Goal: Obtain resource: Download file/media

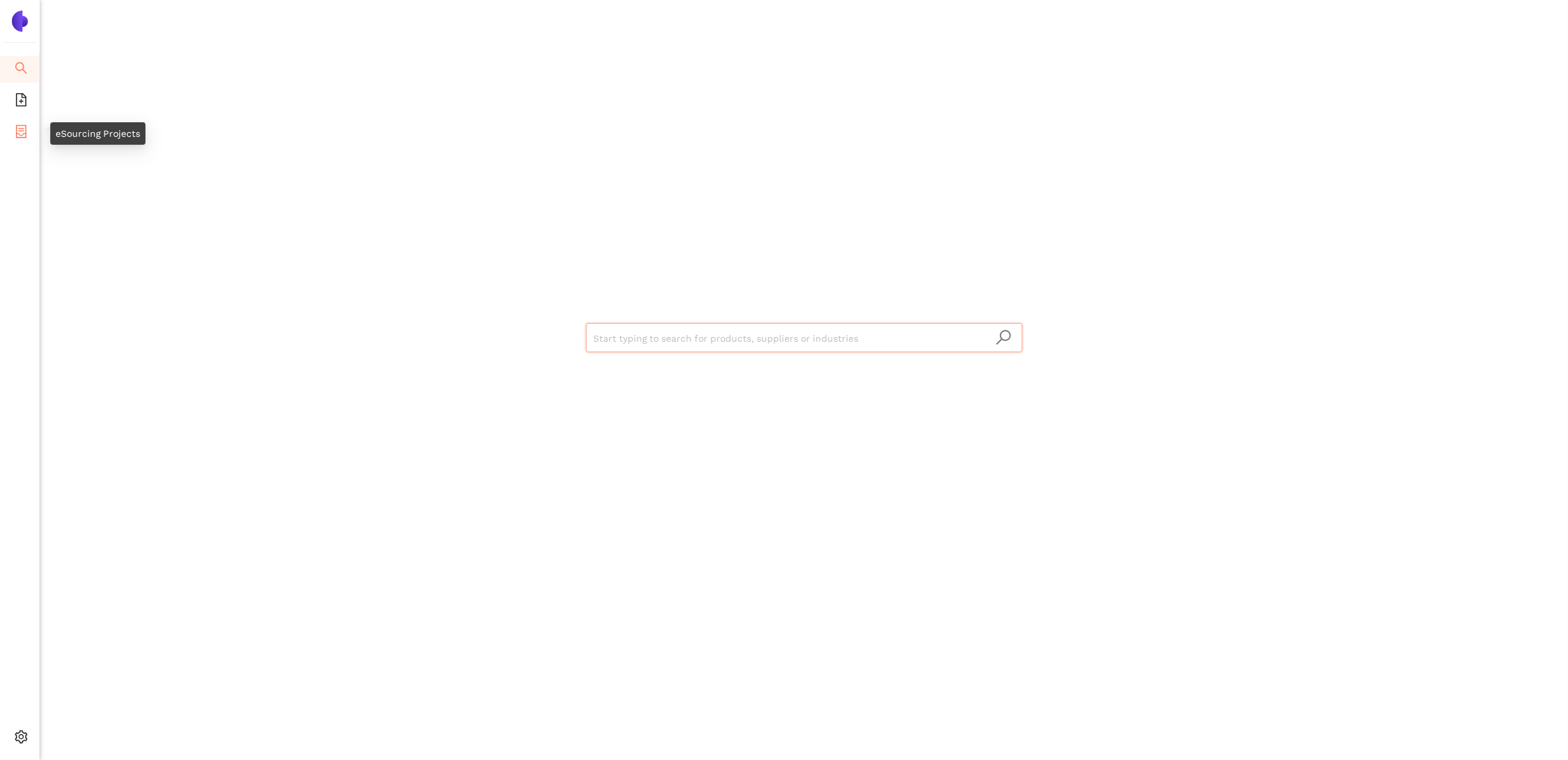
click at [15, 130] on icon "container" at bounding box center [21, 131] width 13 height 13
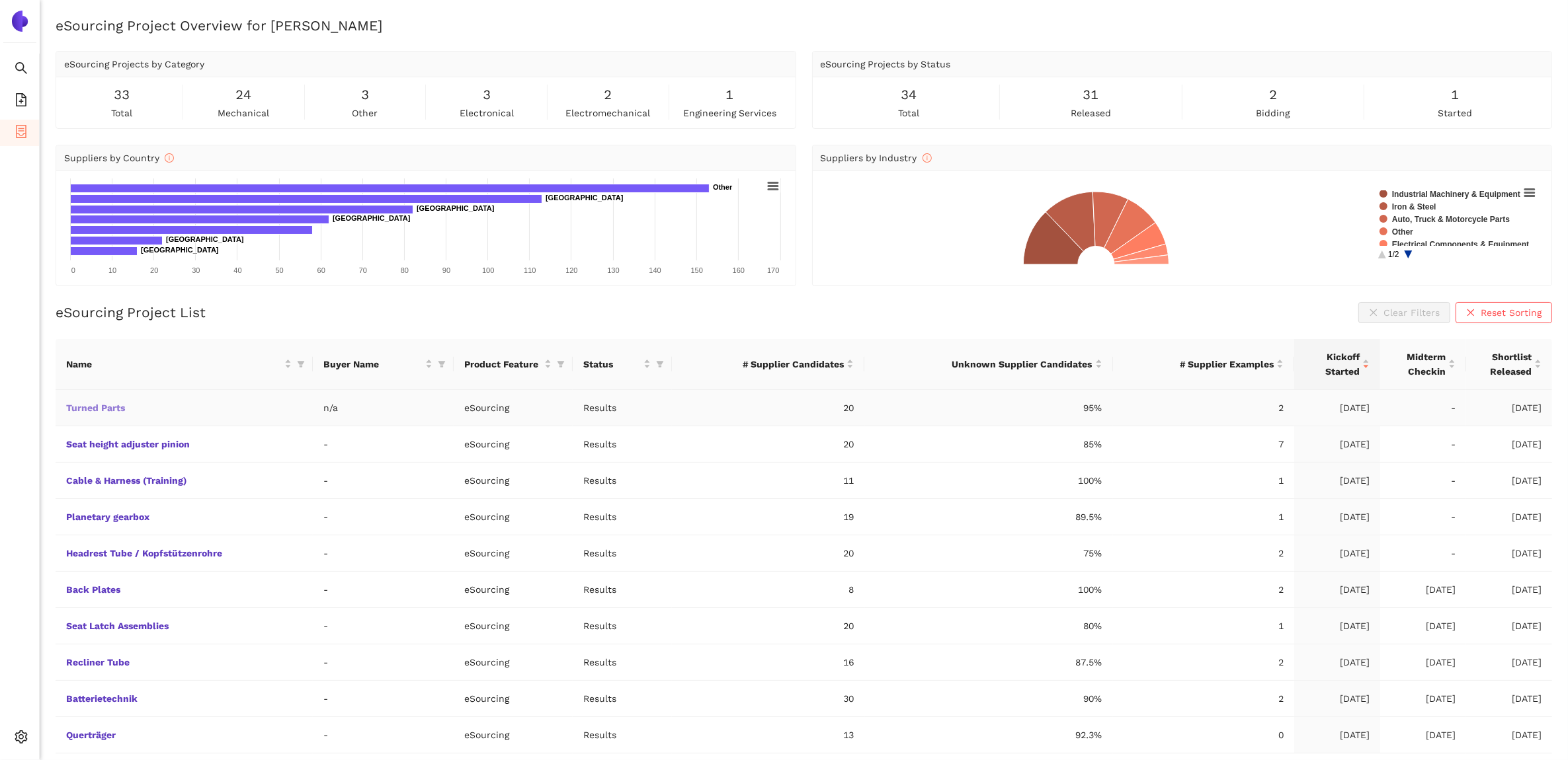
click at [0, 0] on link "Turned Parts" at bounding box center [0, 0] width 0 height 0
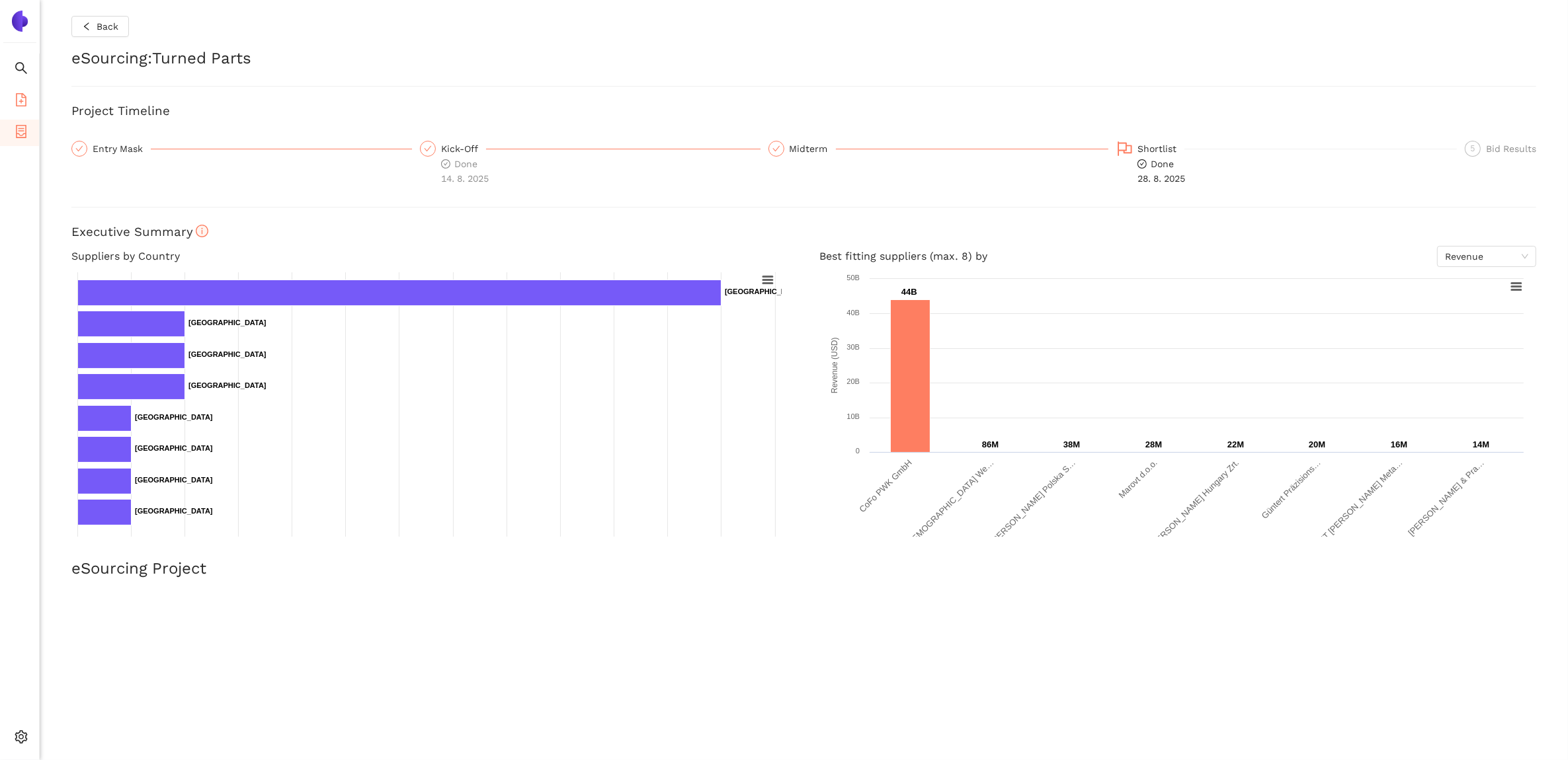
click at [13, 103] on li "eSourcing Templates" at bounding box center [19, 101] width 39 height 26
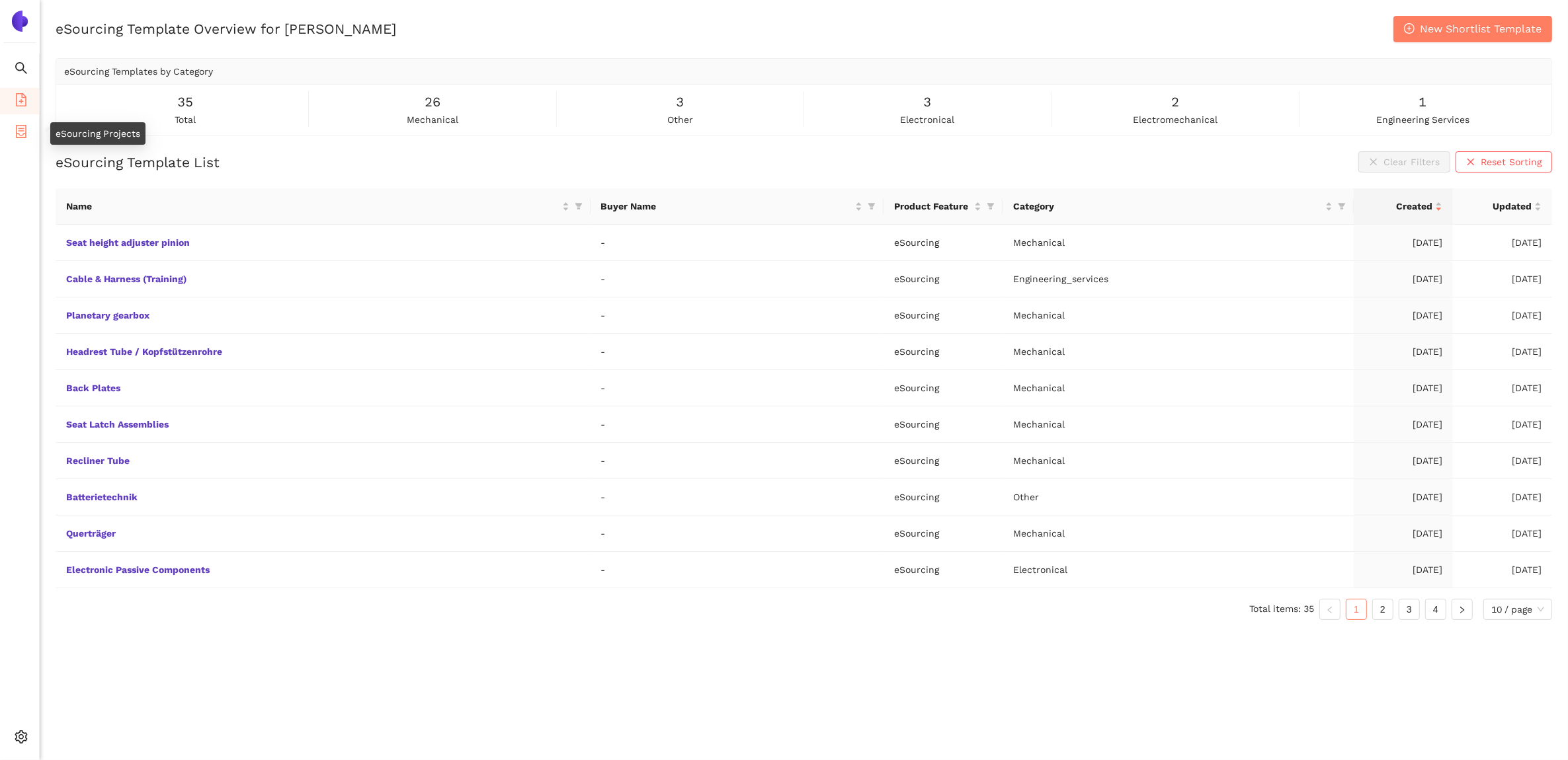
click at [15, 137] on span "container" at bounding box center [21, 133] width 13 height 26
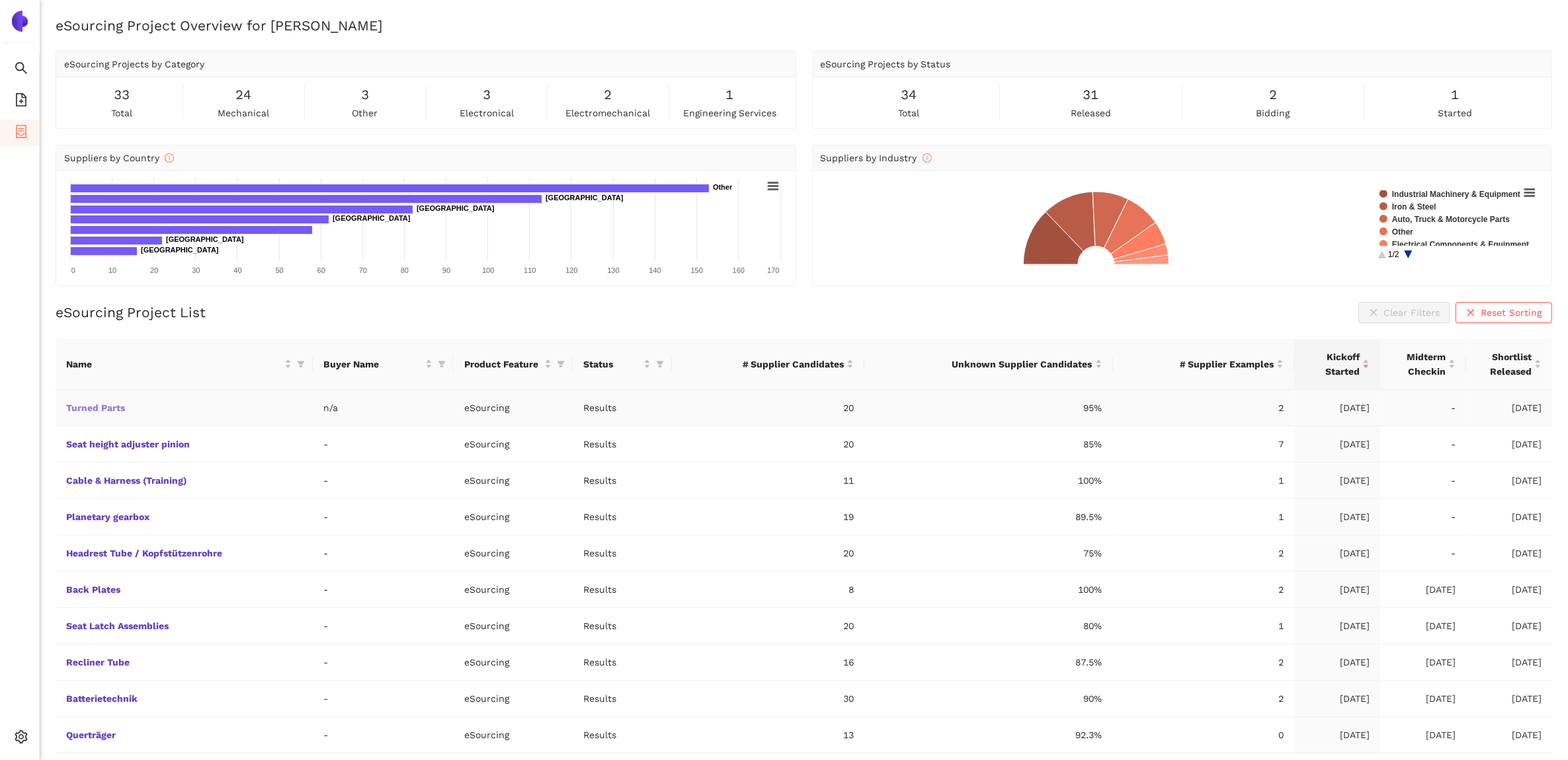
click at [0, 0] on link "Turned Parts" at bounding box center [0, 0] width 0 height 0
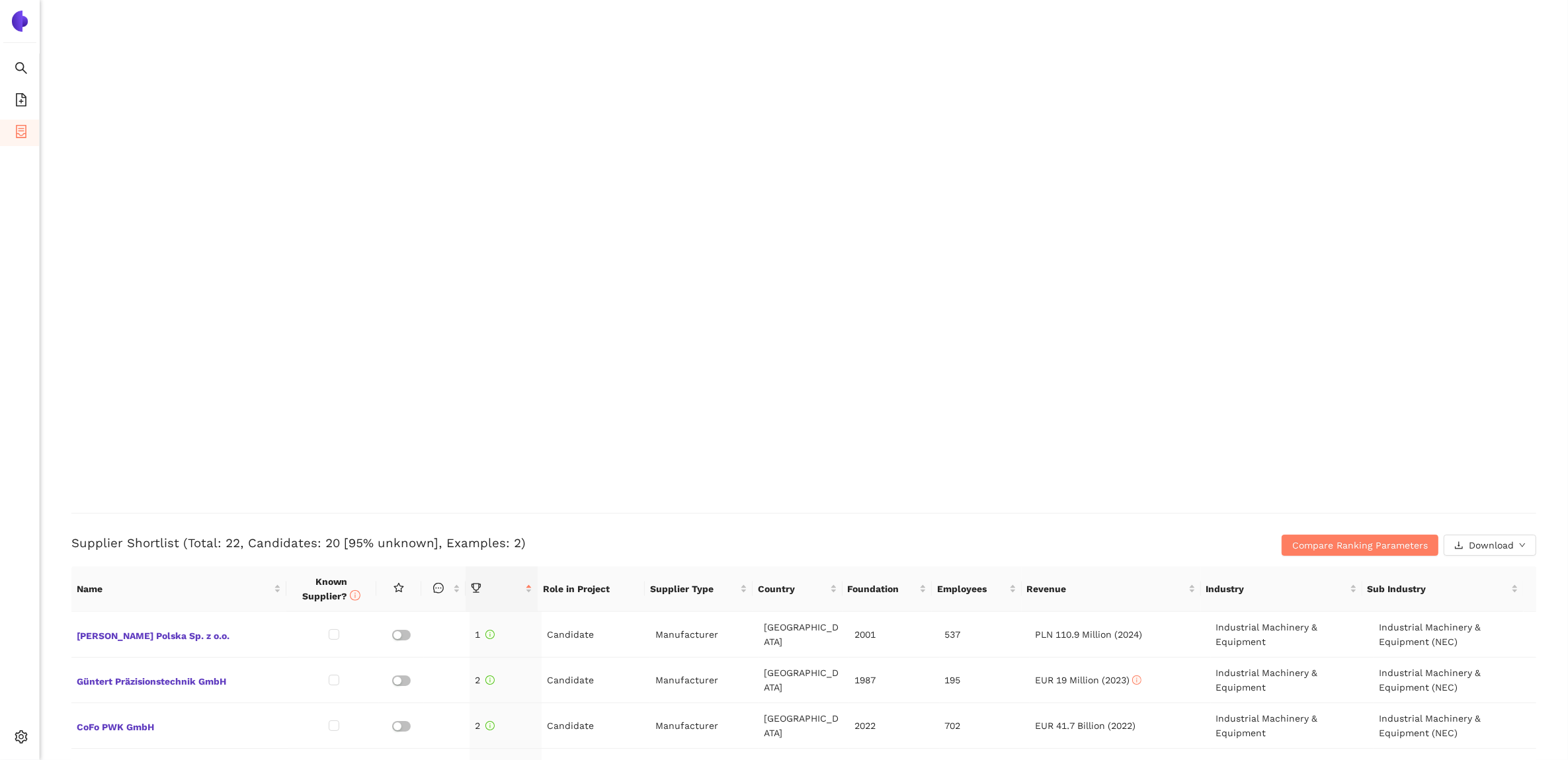
scroll to position [1818, 0]
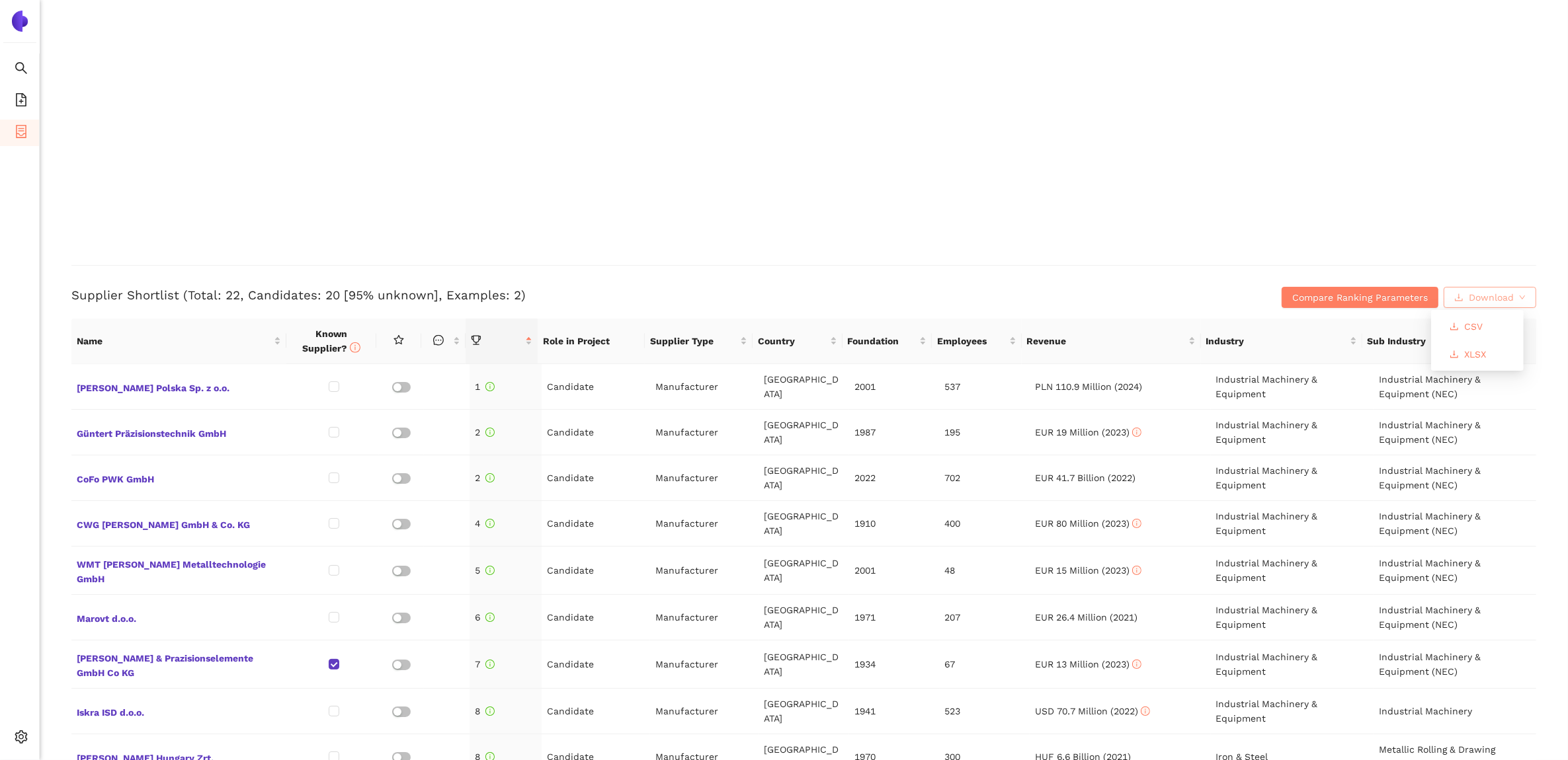
click at [1519, 301] on span "down" at bounding box center [1522, 298] width 7 height 8
click at [1479, 348] on span "XLSX" at bounding box center [1475, 355] width 22 height 15
